Goal: Task Accomplishment & Management: Use online tool/utility

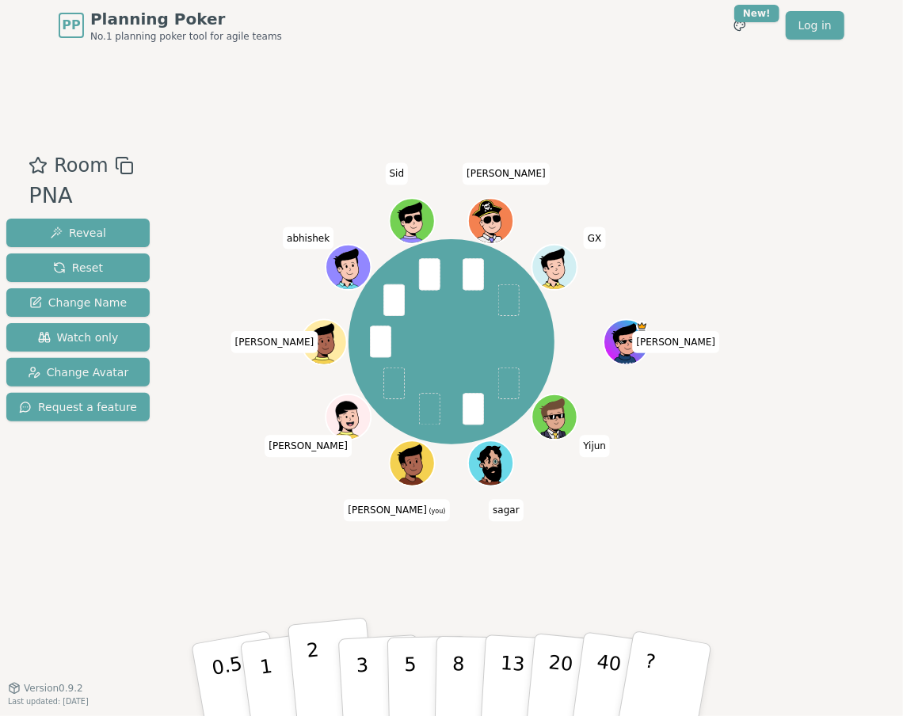
click at [323, 681] on button "2" at bounding box center [333, 681] width 90 height 126
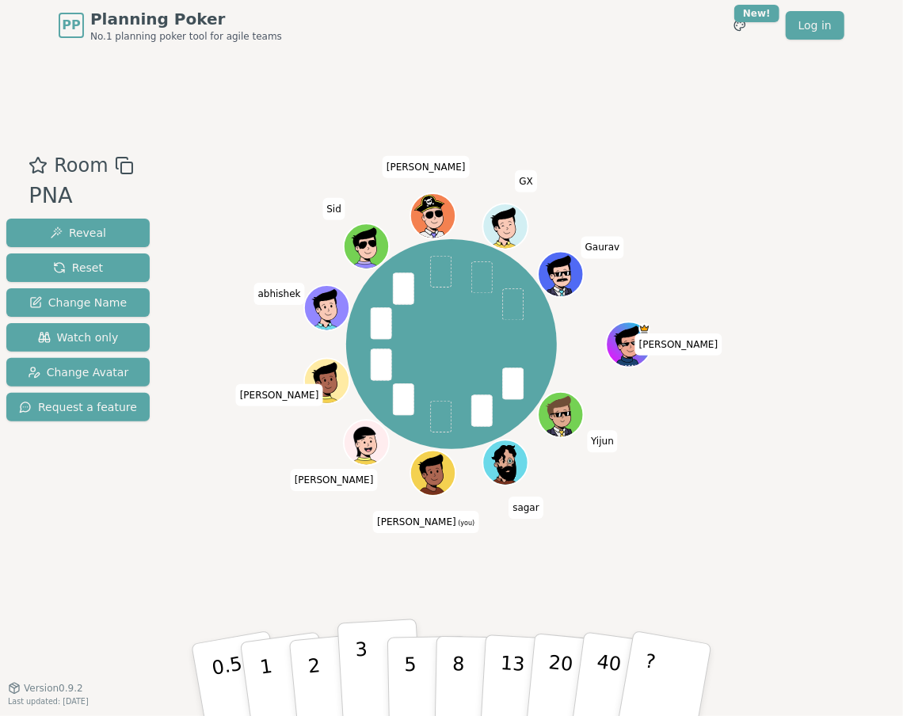
click at [362, 682] on p "3" at bounding box center [363, 682] width 17 height 86
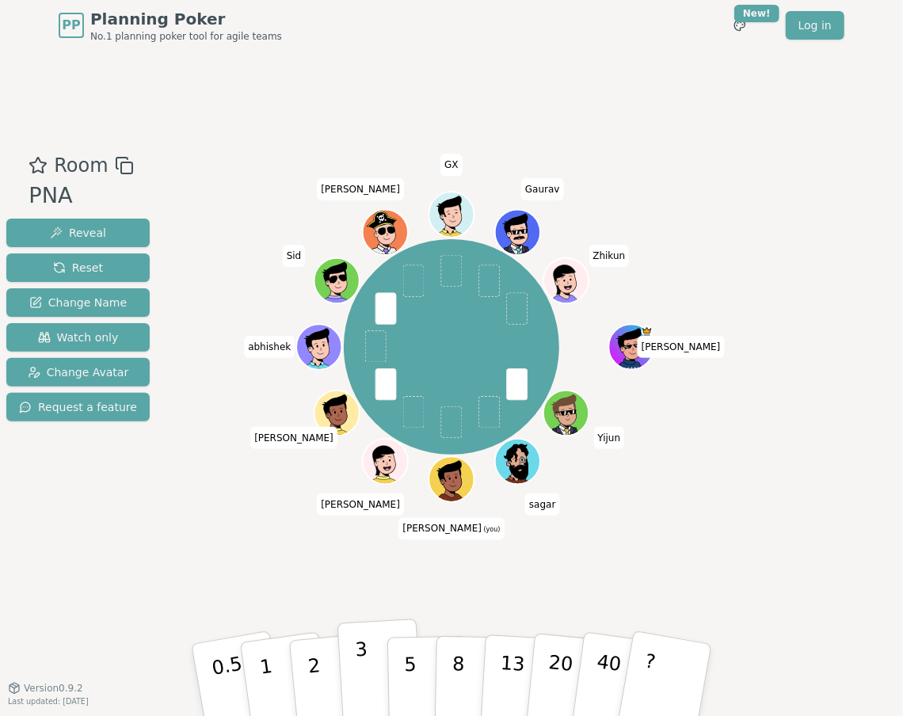
click at [361, 685] on p "3" at bounding box center [363, 682] width 17 height 86
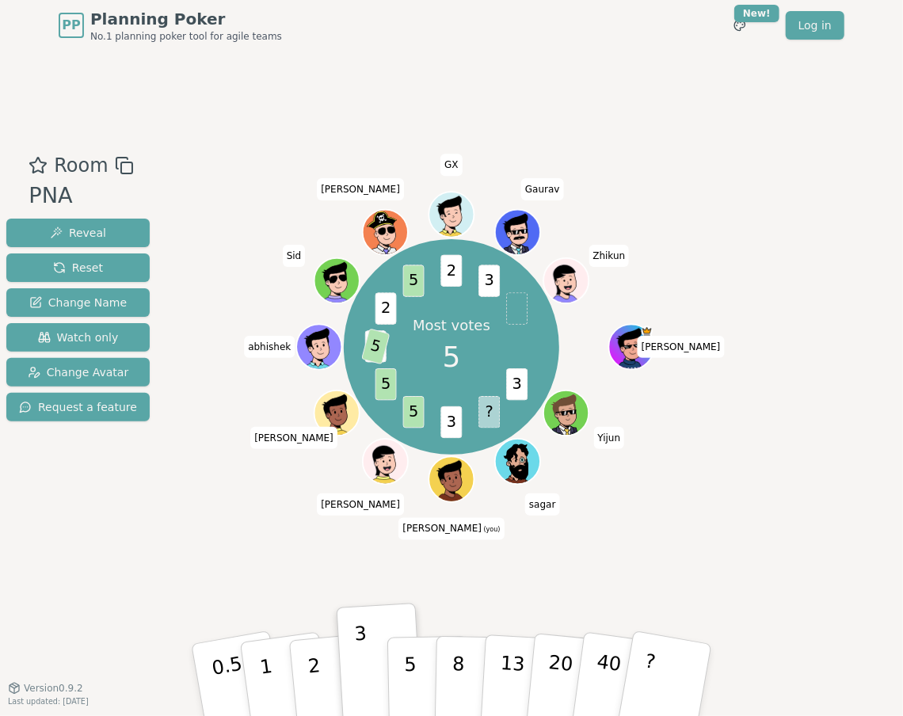
click at [102, 592] on div "Room PNA Reveal Reset Change Name Watch only Change Avatar Request a feature Mo…" at bounding box center [451, 369] width 903 height 637
click at [116, 566] on div "Room PNA Reveal Reset Change Name Watch only Change Avatar Request a feature" at bounding box center [78, 369] width 156 height 436
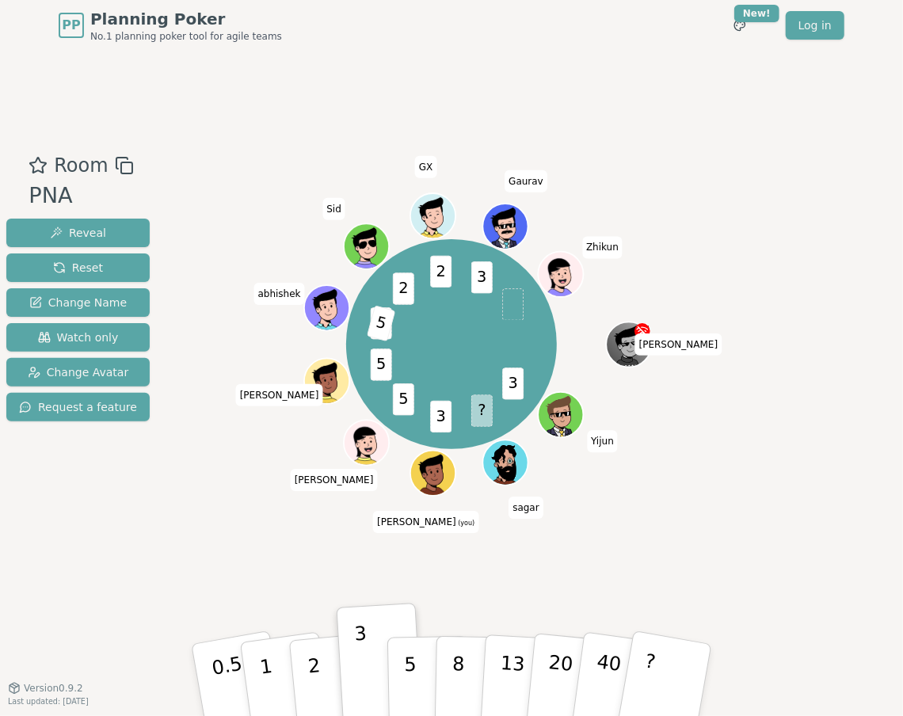
click at [192, 530] on div "Room PNA Reveal Reset Change Name Watch only Change Avatar Request a feature 3 …" at bounding box center [451, 369] width 903 height 436
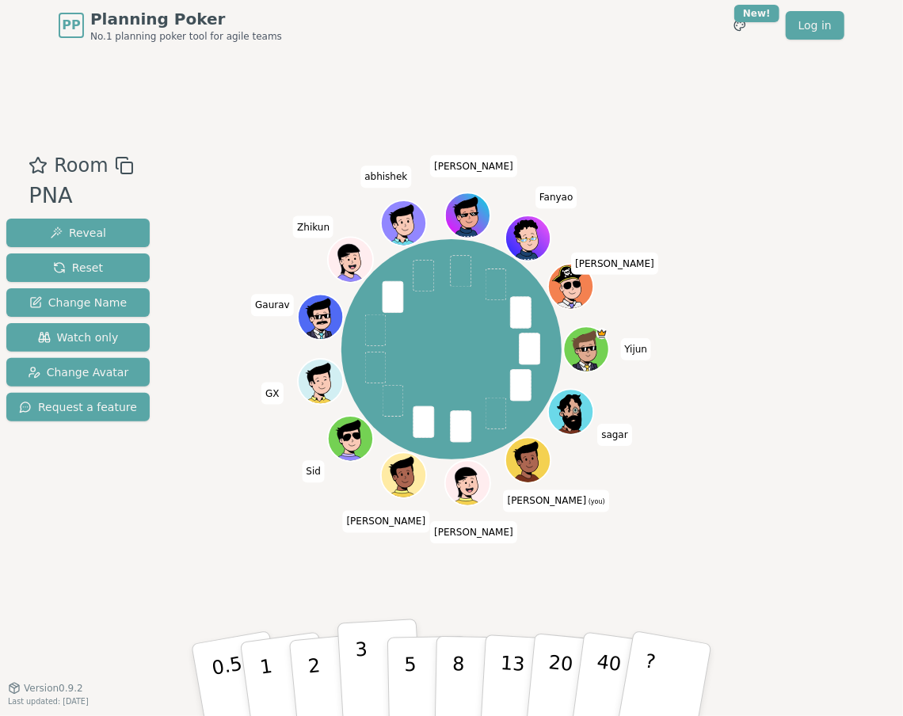
click at [357, 671] on p "3" at bounding box center [363, 682] width 17 height 86
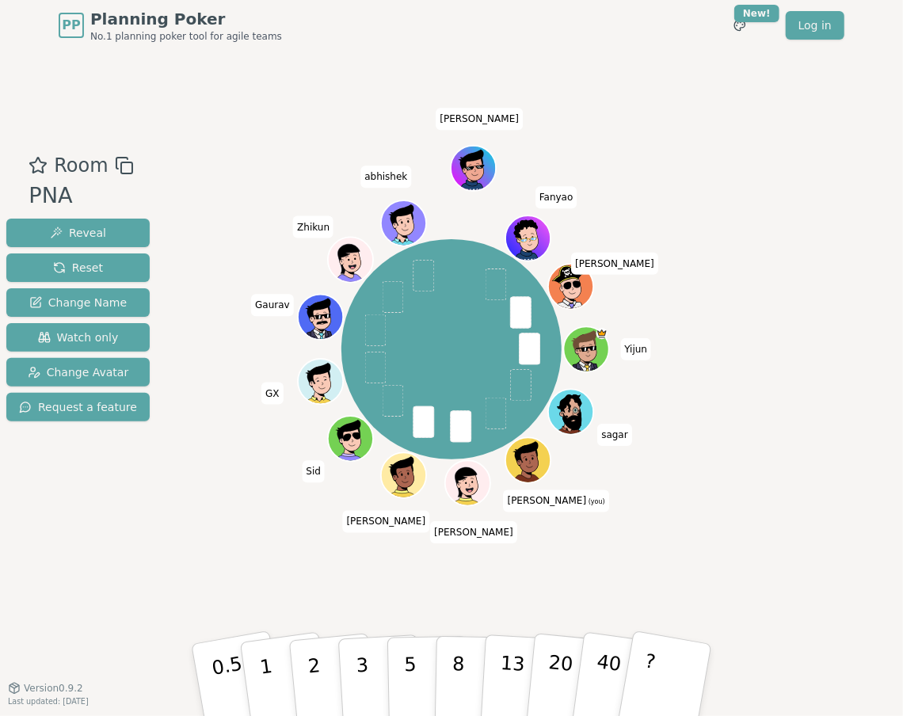
click at [801, 558] on div "Room PNA Reveal Reset Change Name Watch only Change Avatar Request a feature [P…" at bounding box center [451, 369] width 903 height 436
click at [358, 674] on p "3" at bounding box center [363, 682] width 17 height 86
click at [825, 589] on div "Room PNA Reveal Reset Change Name Watch only Change Avatar Request a feature [P…" at bounding box center [451, 369] width 903 height 637
click at [320, 680] on button "2" at bounding box center [333, 681] width 90 height 126
click at [313, 675] on p "2" at bounding box center [316, 682] width 21 height 86
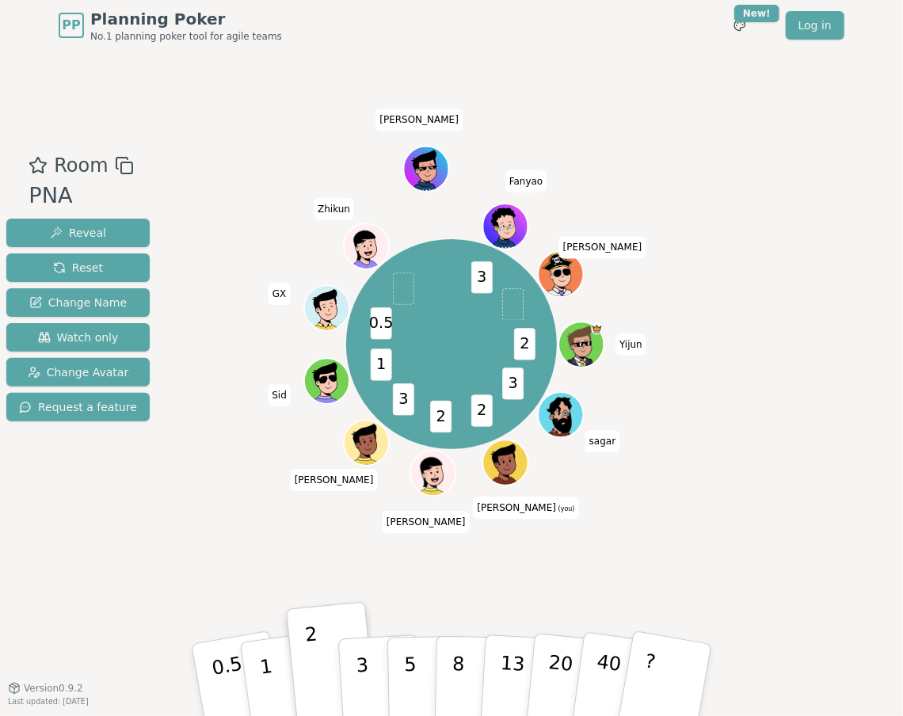
click at [832, 538] on div "Room PNA Reveal Reset Change Name Watch only Change Avatar Request a feature 2 …" at bounding box center [451, 369] width 903 height 436
click at [319, 686] on p "2" at bounding box center [316, 682] width 21 height 86
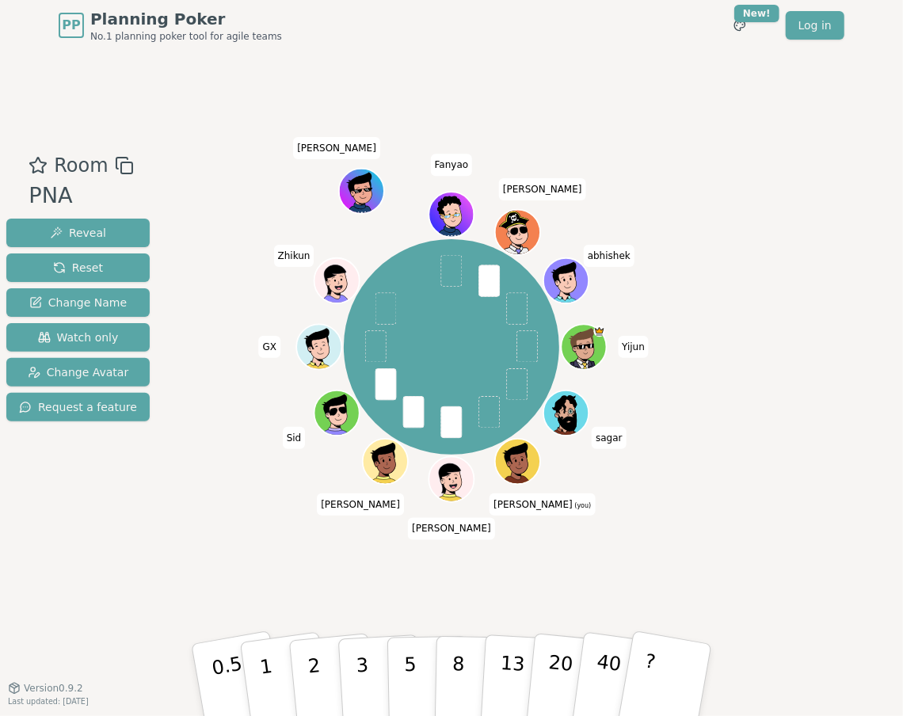
click at [809, 464] on div "Room PNA Reveal Reset Change Name Watch only Change Avatar Request a feature [P…" at bounding box center [451, 369] width 903 height 436
click at [364, 673] on p "3" at bounding box center [363, 682] width 17 height 86
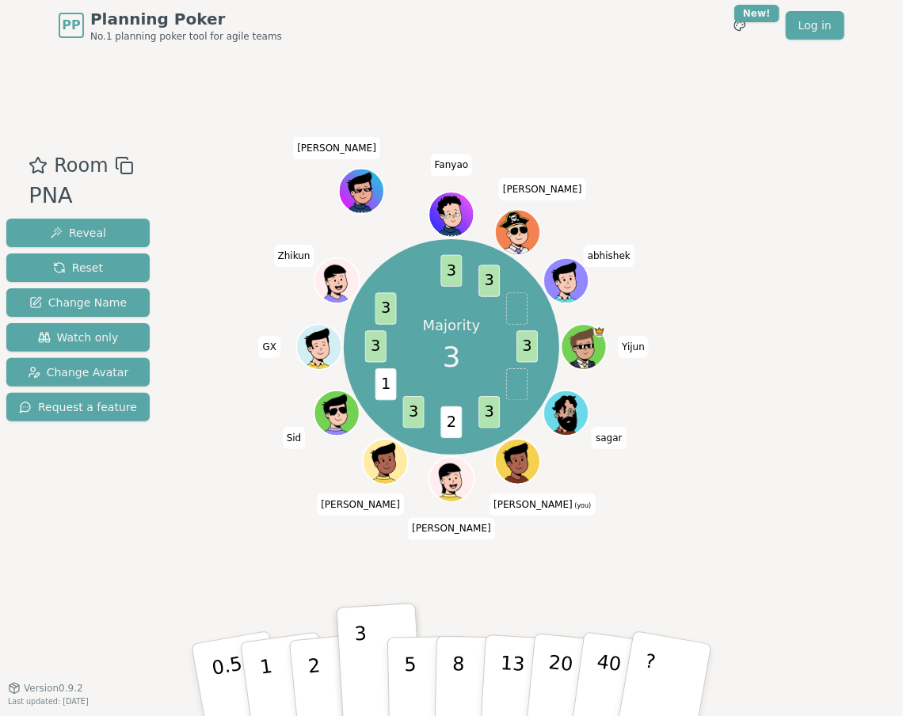
click at [806, 508] on div "Room PNA Reveal Reset Change Name Watch only Change Avatar Request a feature Ma…" at bounding box center [451, 369] width 903 height 436
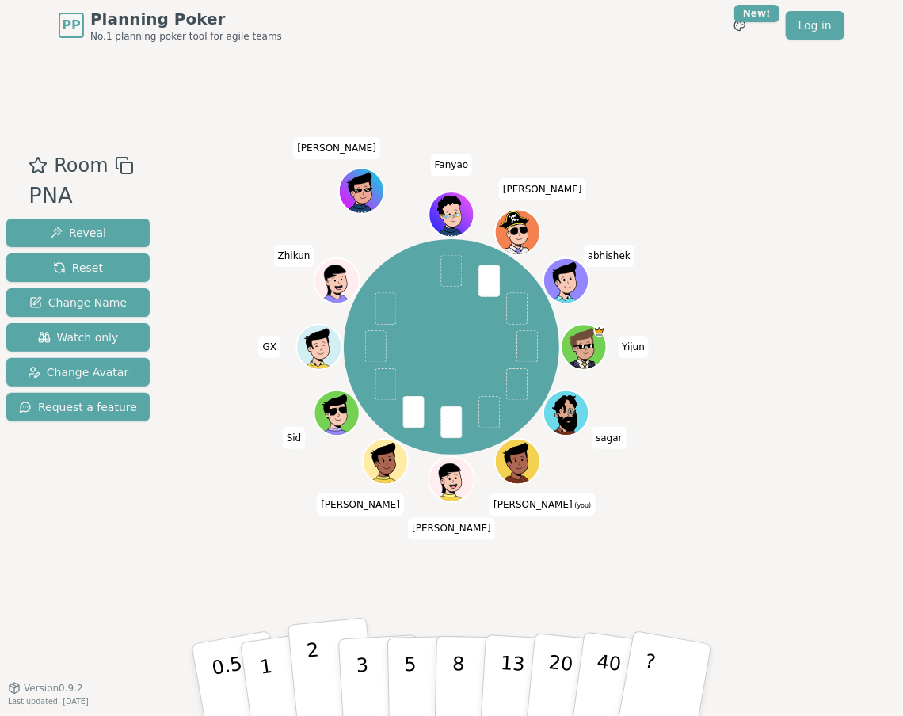
click at [318, 680] on p "2" at bounding box center [316, 682] width 21 height 86
click at [820, 479] on div "Room PNA Reveal Reset Change Name Watch only Change Avatar Request a feature Mo…" at bounding box center [451, 369] width 903 height 436
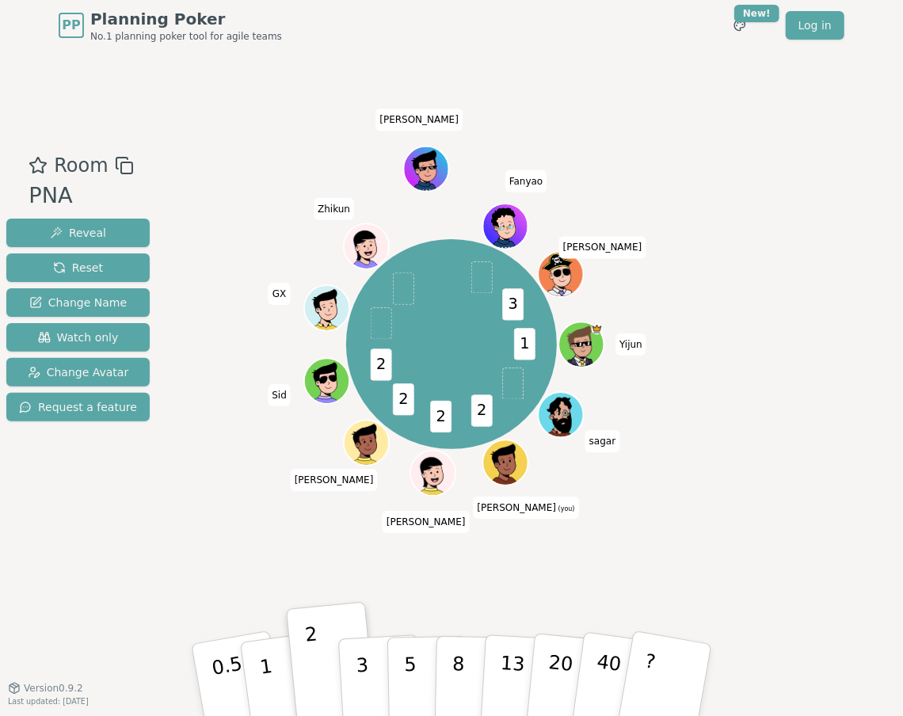
click at [820, 428] on div "Room PNA Reveal Reset Change Name Watch only Change Avatar Request a feature 1 …" at bounding box center [451, 369] width 903 height 436
click at [323, 686] on button "2" at bounding box center [333, 681] width 90 height 126
click at [852, 380] on div "Room PNA Reveal Reset Change Name Watch only Change Avatar Request a feature [P…" at bounding box center [451, 369] width 903 height 436
click at [315, 685] on p "2" at bounding box center [316, 682] width 21 height 86
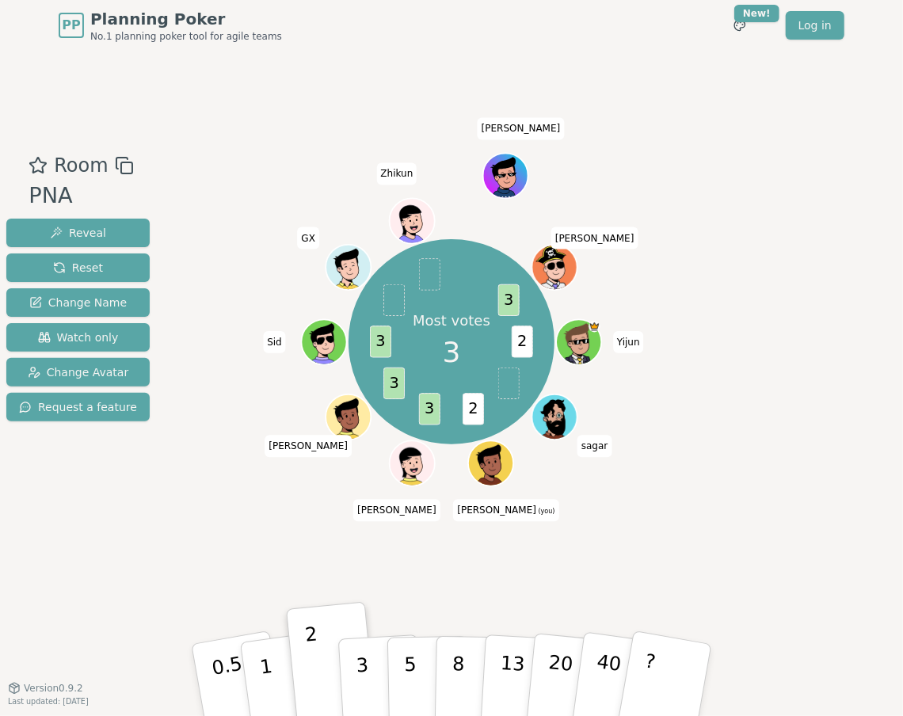
click at [826, 455] on div "Room PNA Reveal Reset Change Name Watch only Change Avatar Request a feature Mo…" at bounding box center [451, 369] width 903 height 436
